Goal: Find specific page/section: Find specific page/section

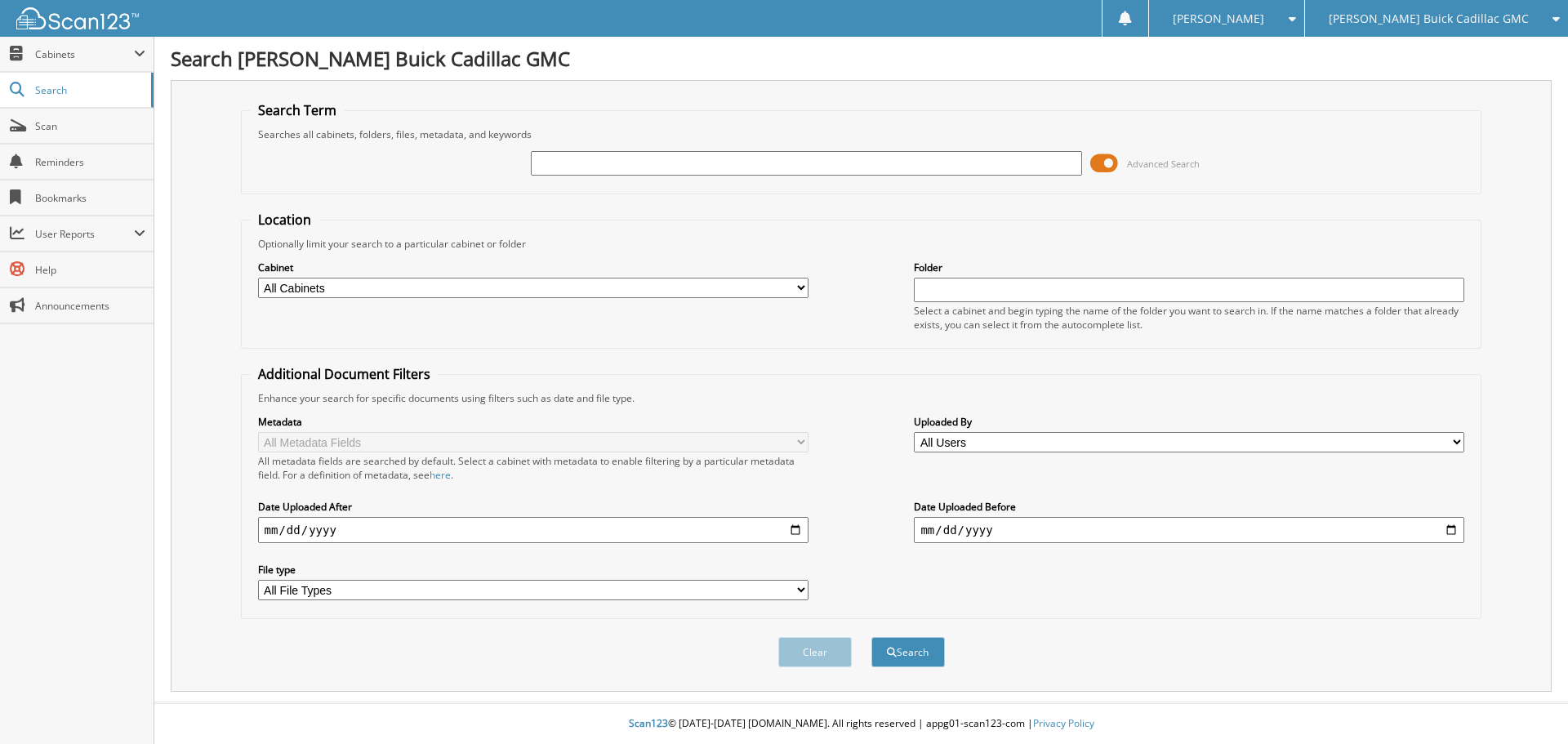
click at [1414, 31] on div "[PERSON_NAME] Buick Cadillac GMC" at bounding box center [1437, 18] width 247 height 37
click at [1421, 51] on link "[PERSON_NAME] Import Center, Inc." at bounding box center [1437, 51] width 263 height 28
type input "2559447"
click at [871, 637] on button "Search" at bounding box center [908, 652] width 74 height 30
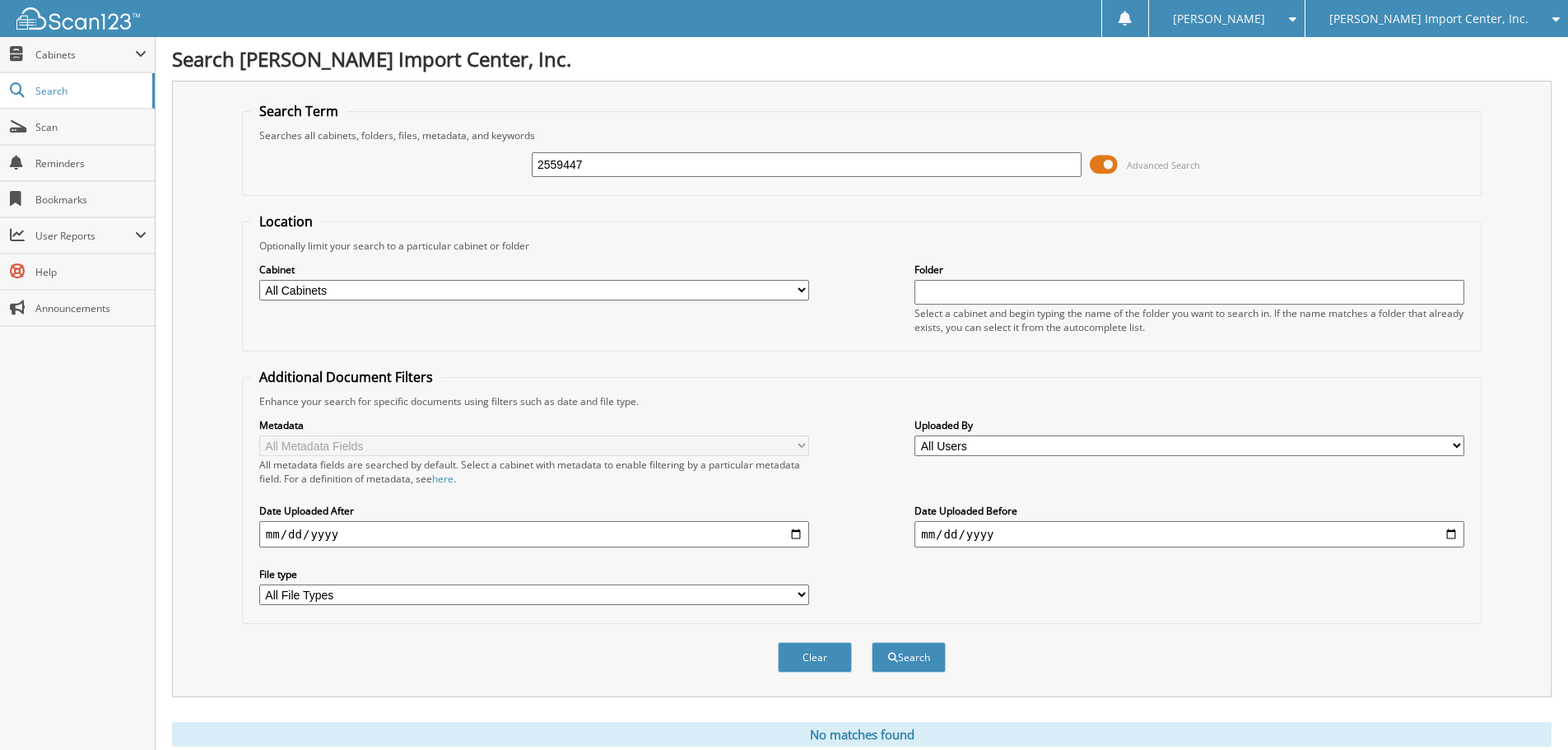
click at [592, 163] on input "2559447" at bounding box center [807, 164] width 550 height 24
type input "2558885"
click at [871, 642] on button "Search" at bounding box center [908, 657] width 74 height 30
type input "2559448"
click at [871, 642] on button "Search" at bounding box center [908, 657] width 74 height 30
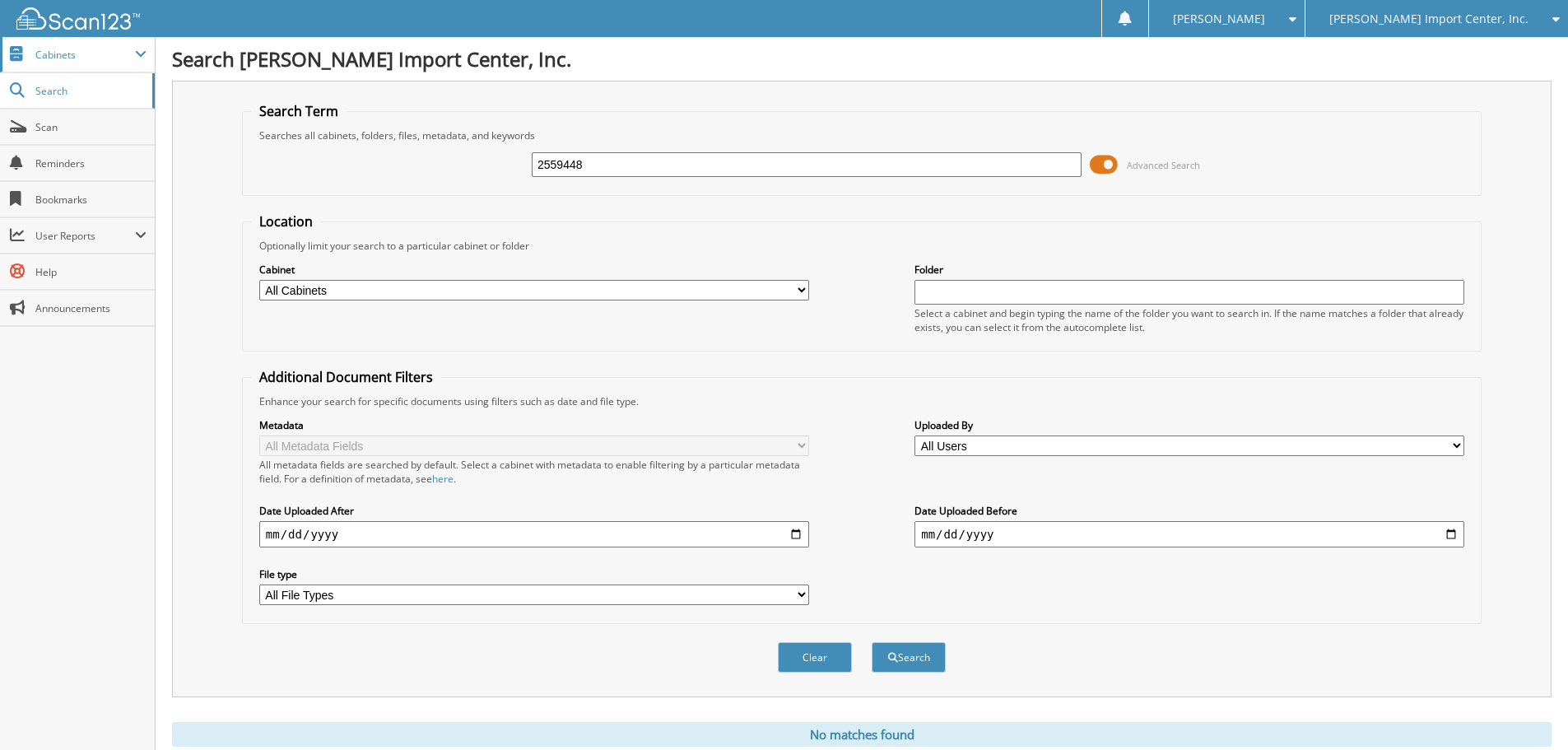
click at [107, 60] on span "Cabinets" at bounding box center [85, 55] width 100 height 14
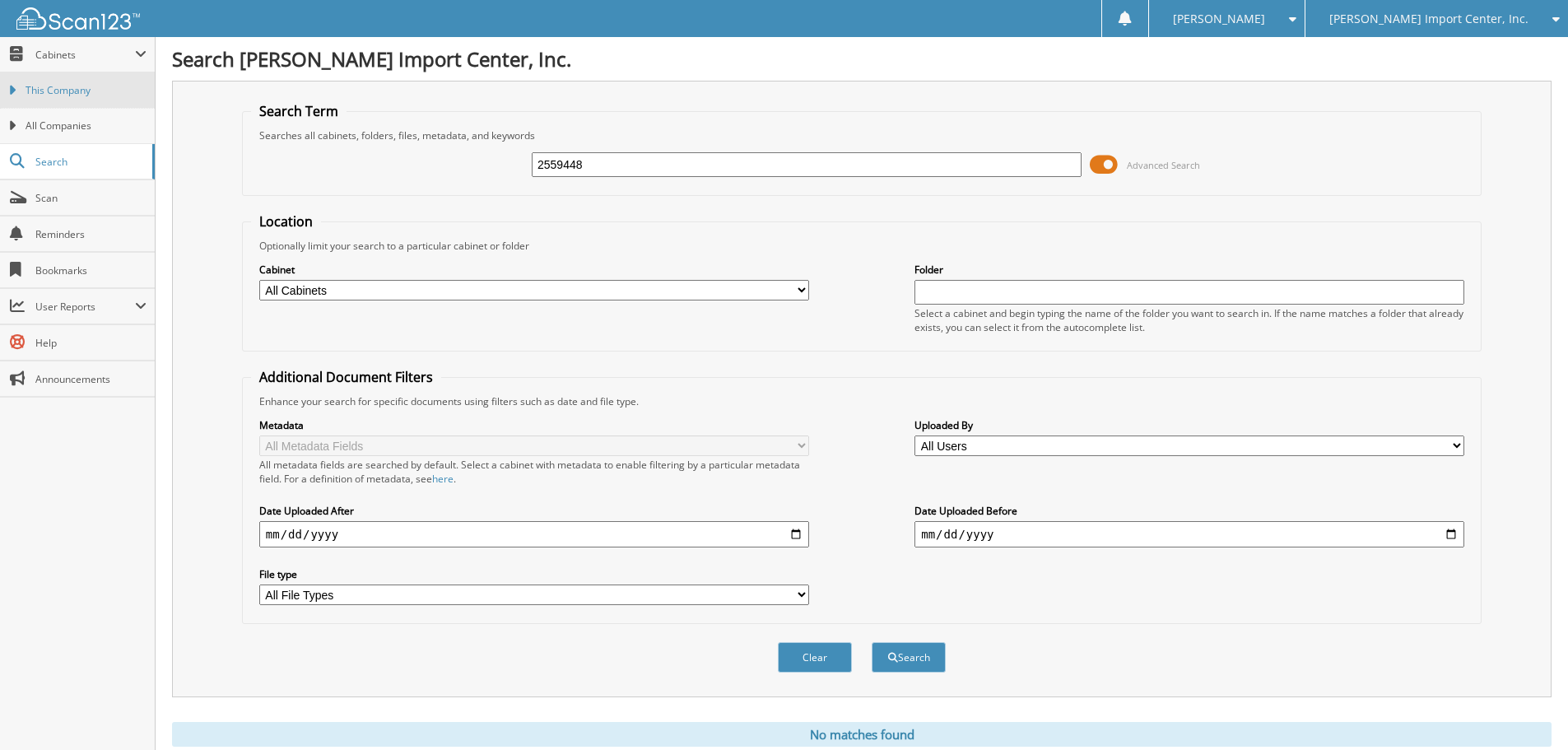
click at [94, 96] on span "This Company" at bounding box center [86, 90] width 121 height 15
